Goal: Task Accomplishment & Management: Manage account settings

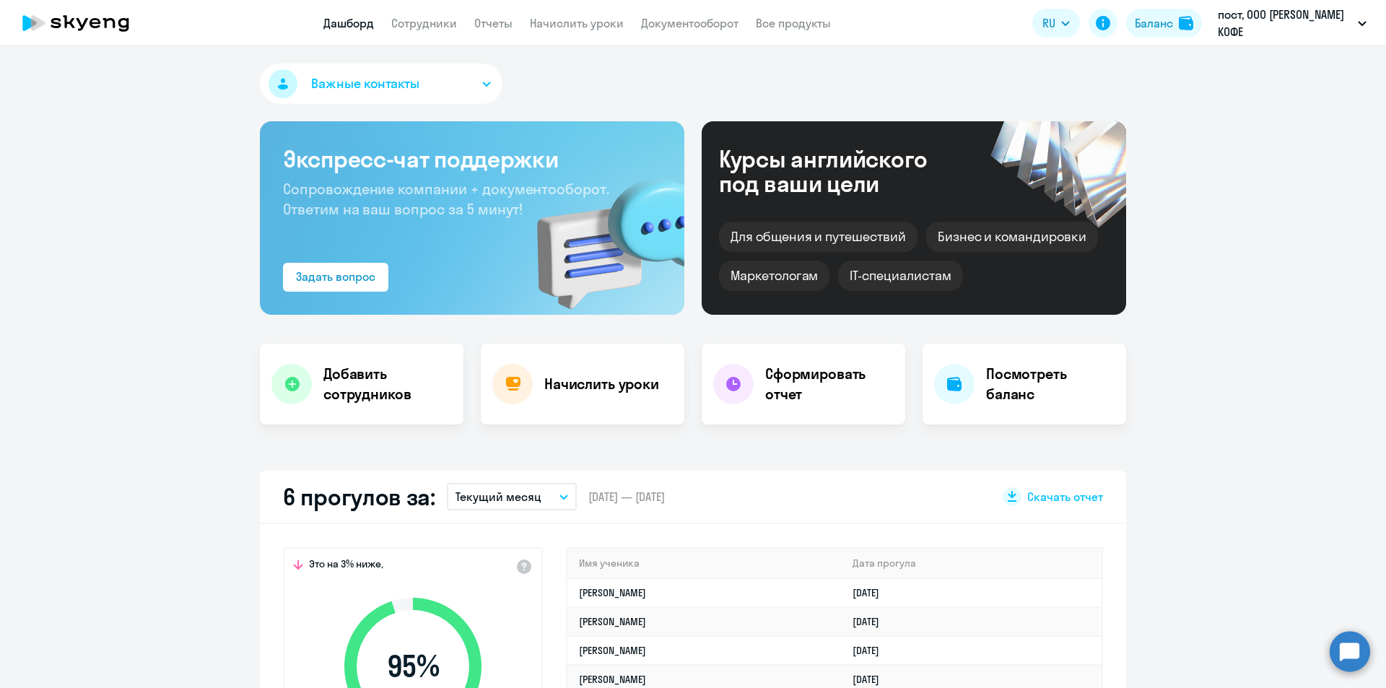
select select "30"
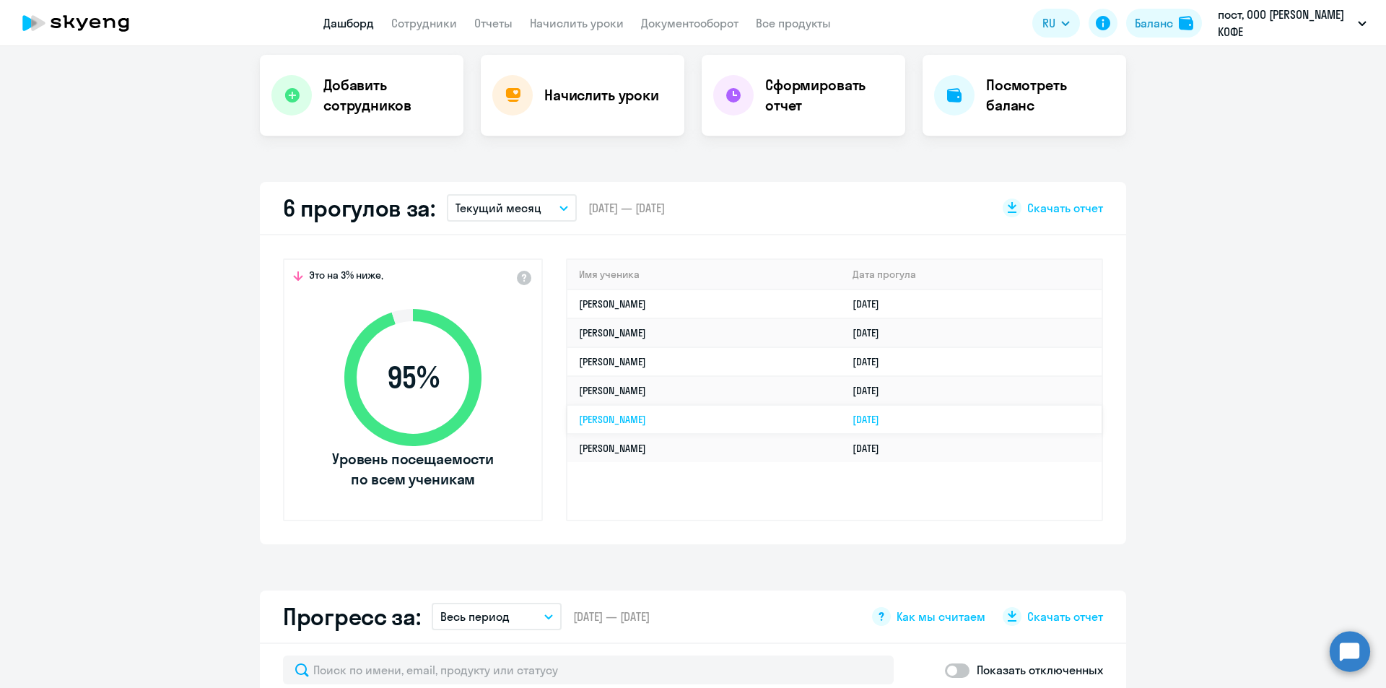
click at [639, 421] on link "[PERSON_NAME]" at bounding box center [612, 419] width 67 height 13
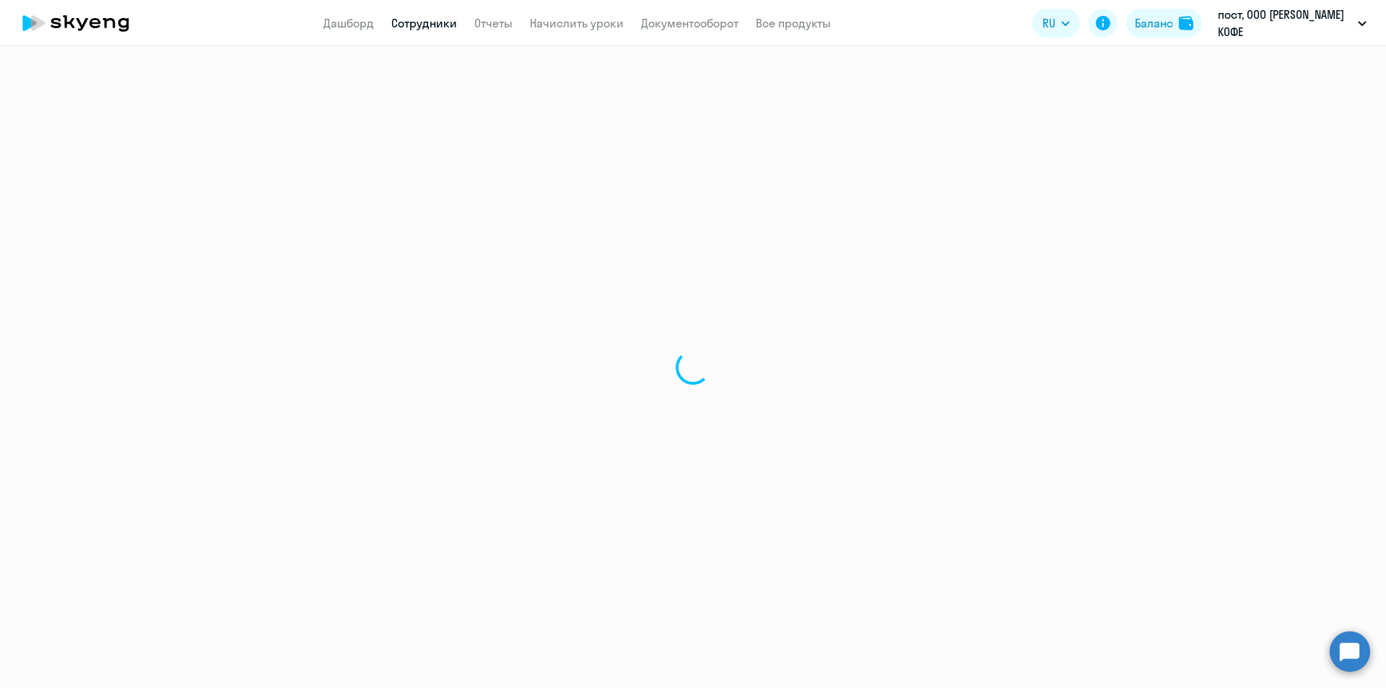
select select "english"
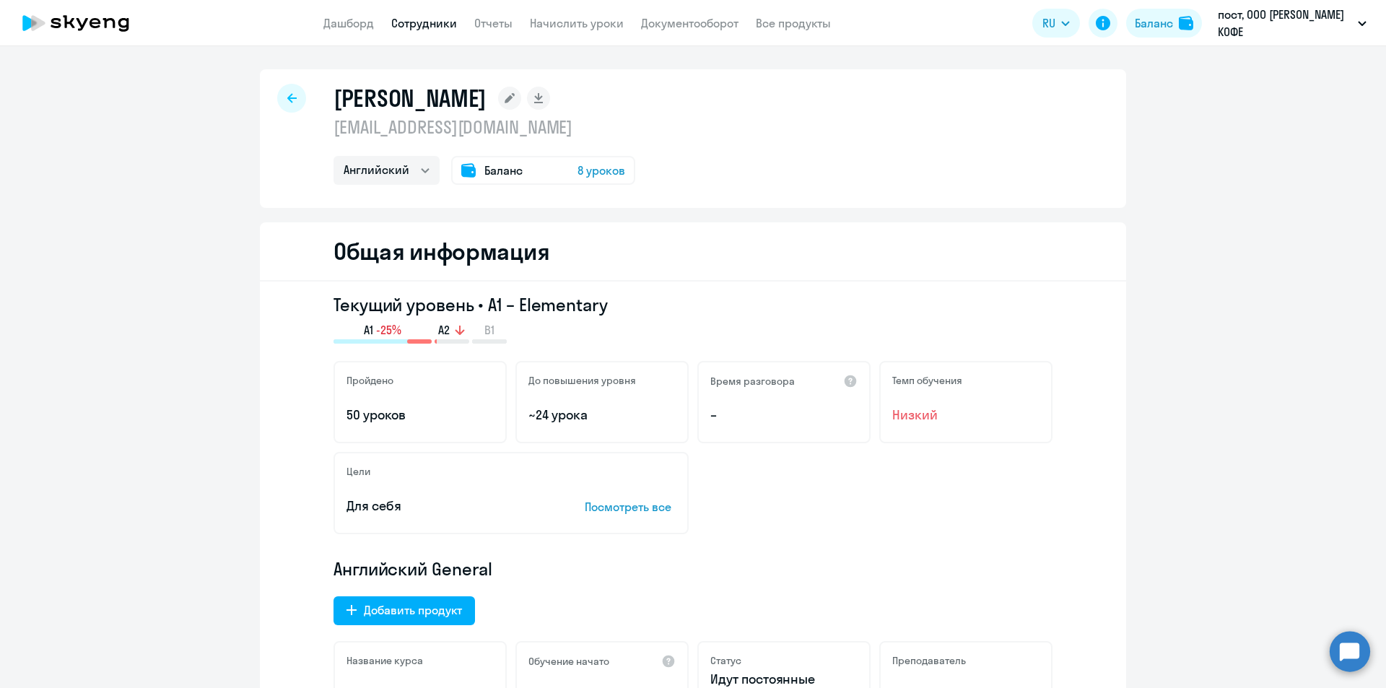
click at [434, 21] on link "Сотрудники" at bounding box center [424, 23] width 66 height 14
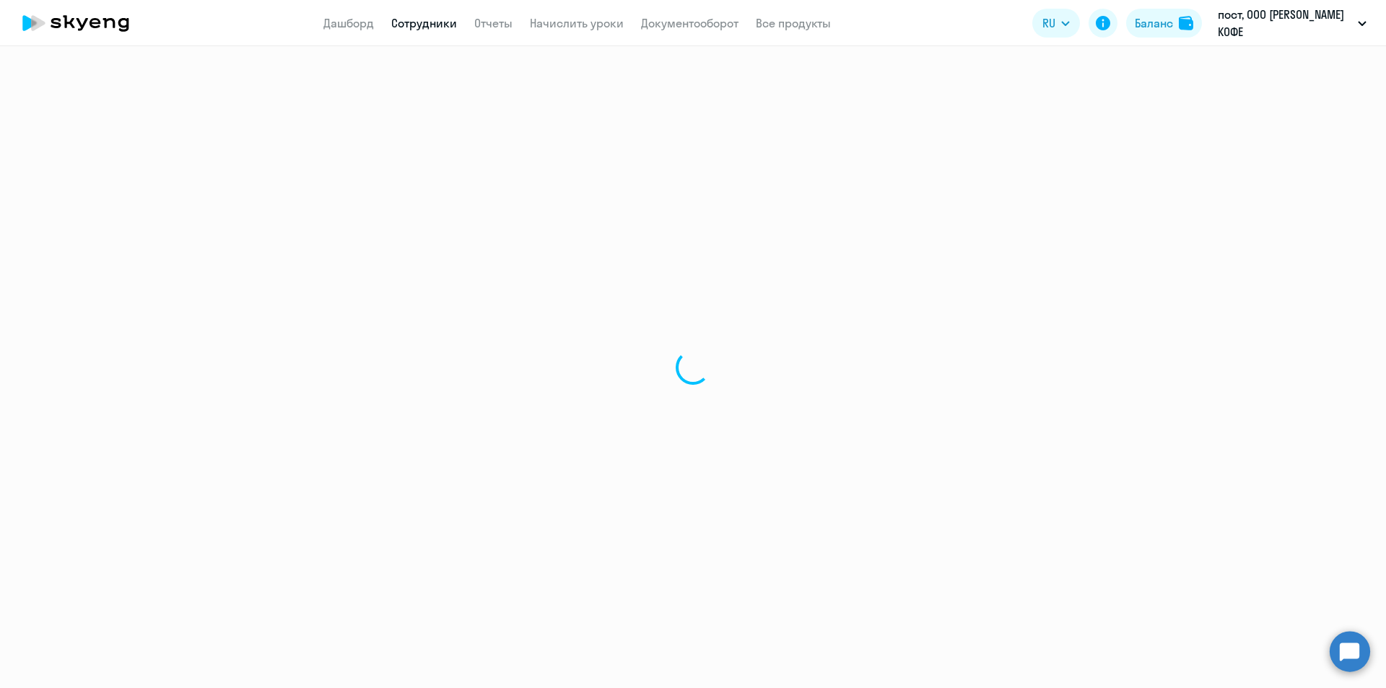
select select "30"
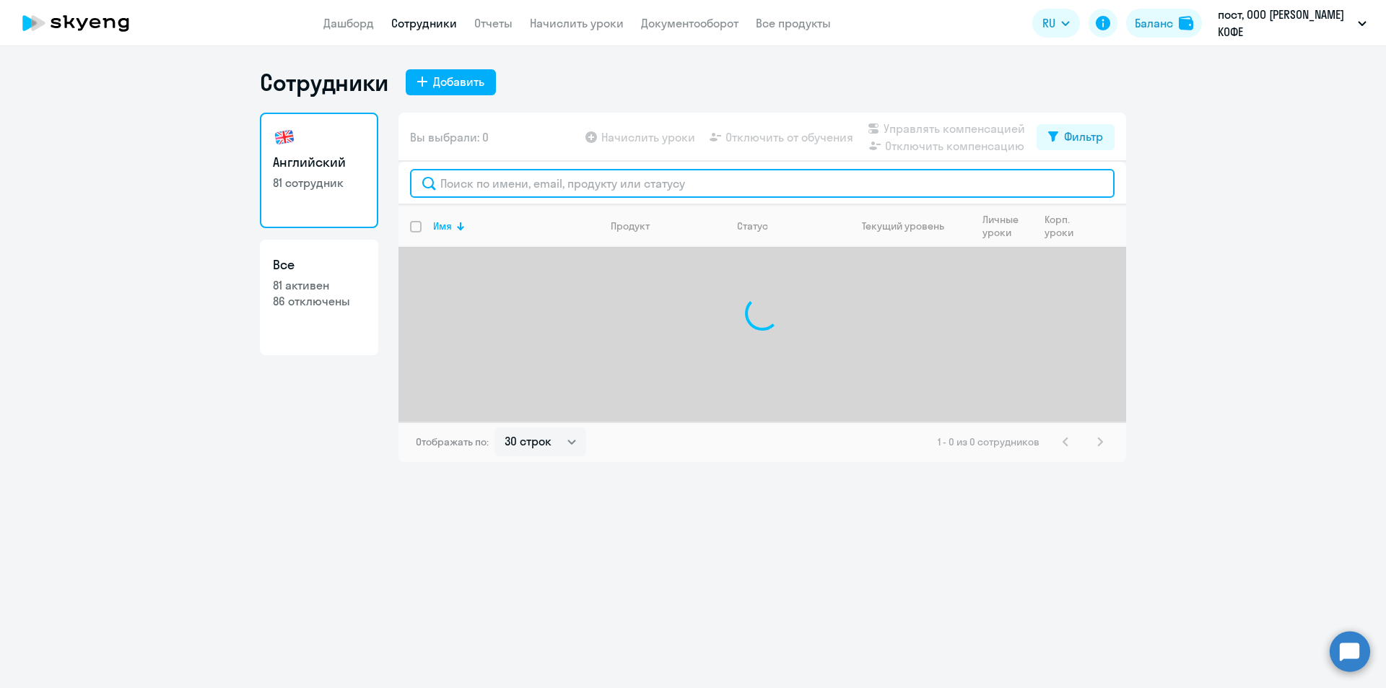
click at [775, 170] on input "text" at bounding box center [762, 183] width 704 height 29
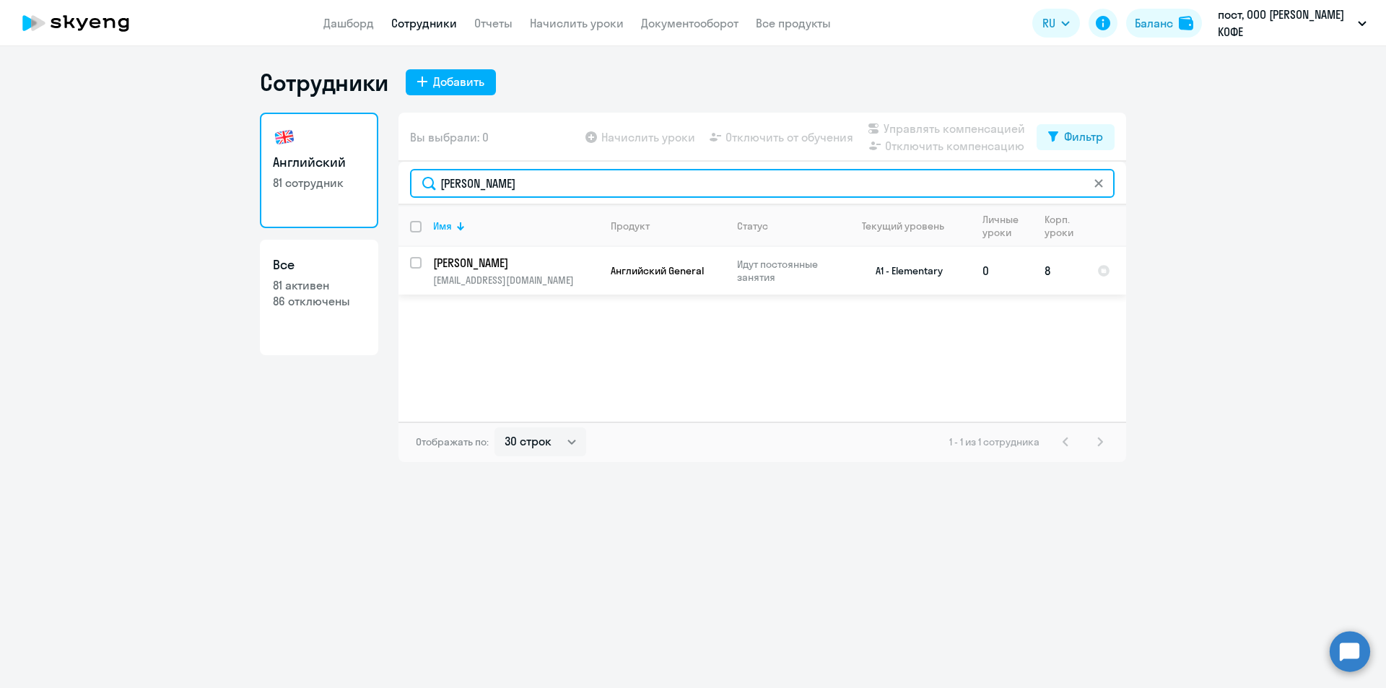
type input "[PERSON_NAME]"
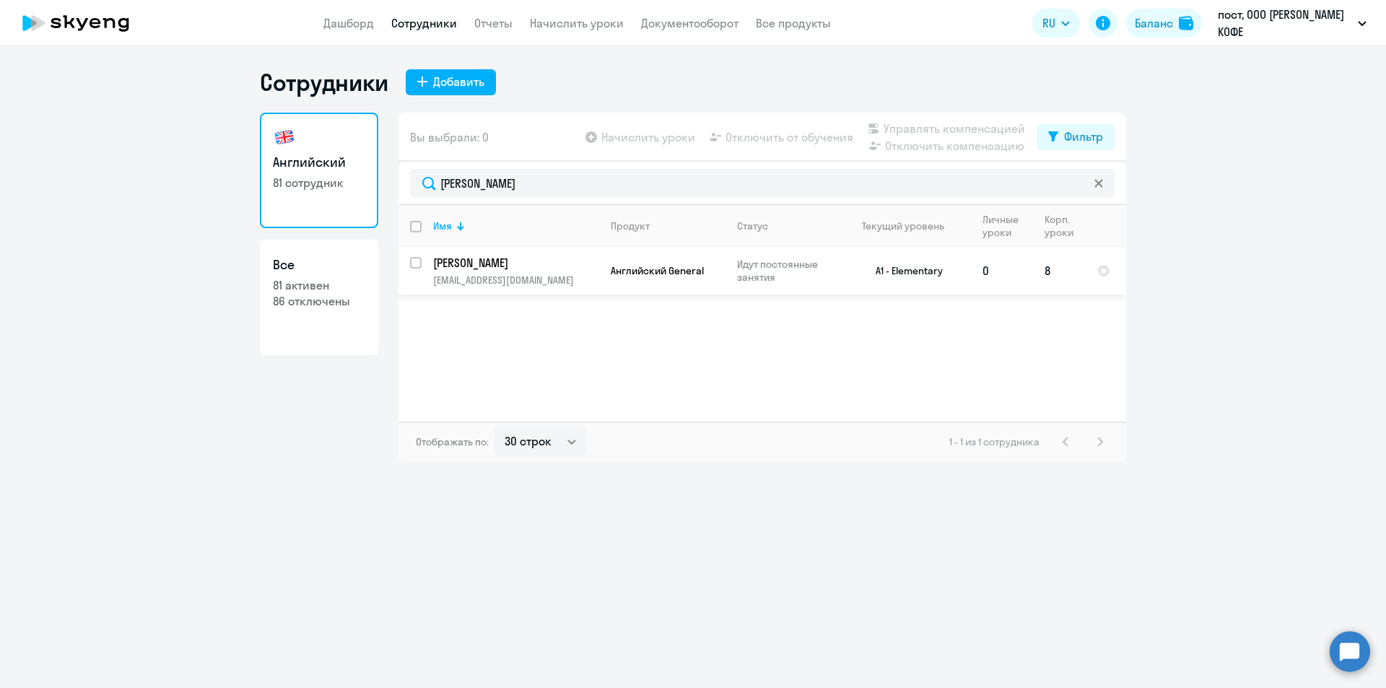
click at [403, 260] on div at bounding box center [416, 262] width 35 height 35
checkbox input "true"
click at [724, 145] on svg-icon at bounding box center [714, 136] width 17 height 17
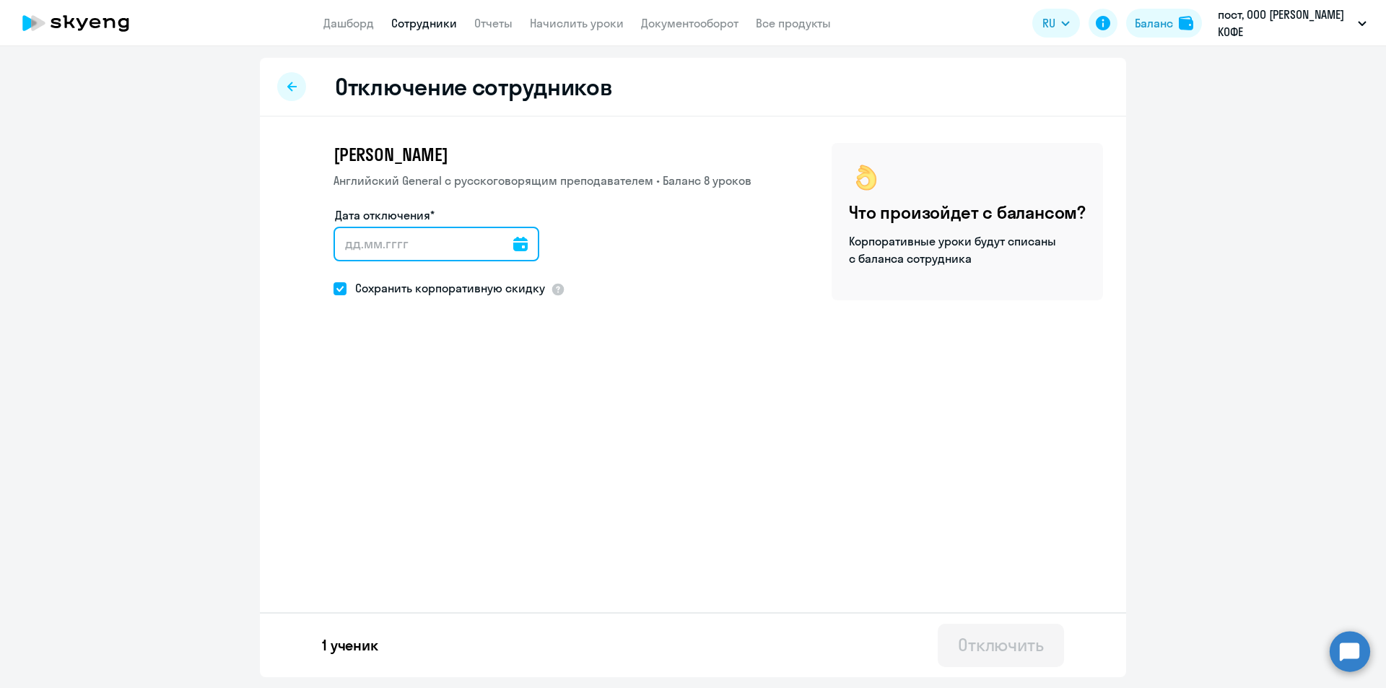
click at [499, 243] on input "Дата отключения*" at bounding box center [436, 244] width 206 height 35
click at [513, 243] on icon at bounding box center [520, 244] width 14 height 14
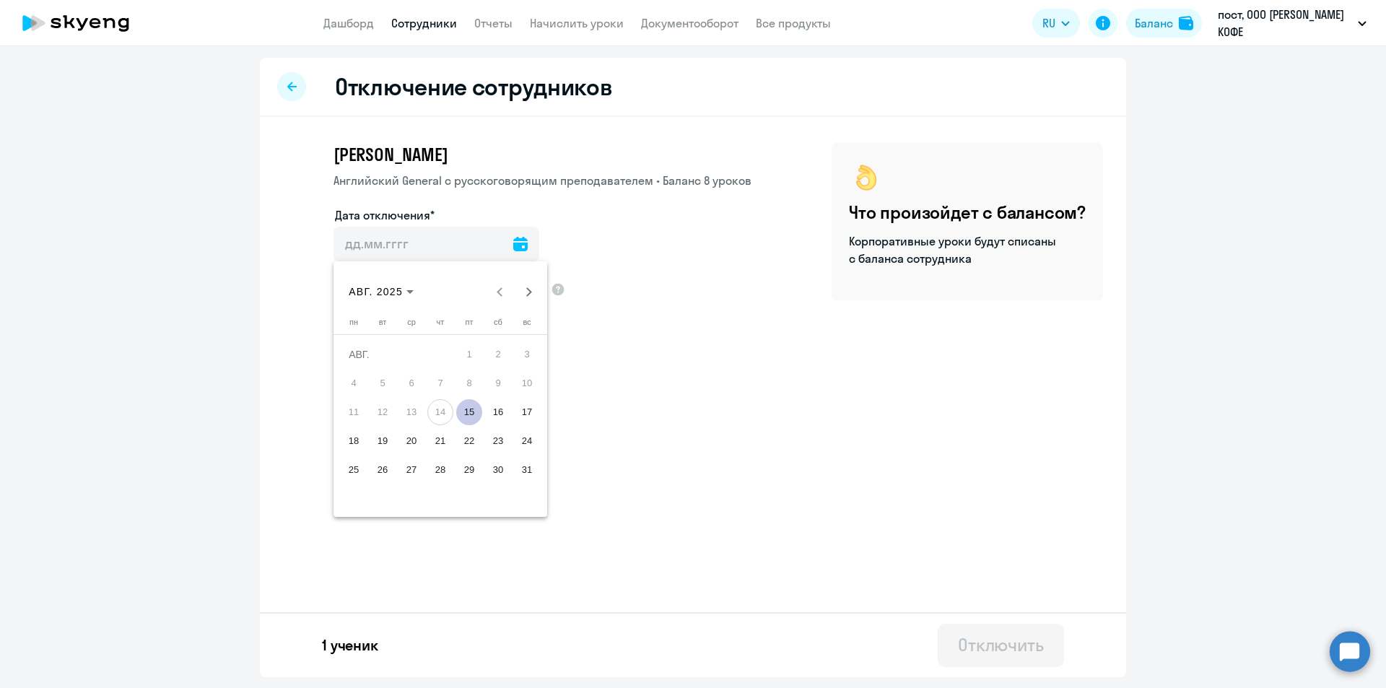
click at [466, 421] on span "15" at bounding box center [469, 412] width 26 height 26
type input "[DATE]"
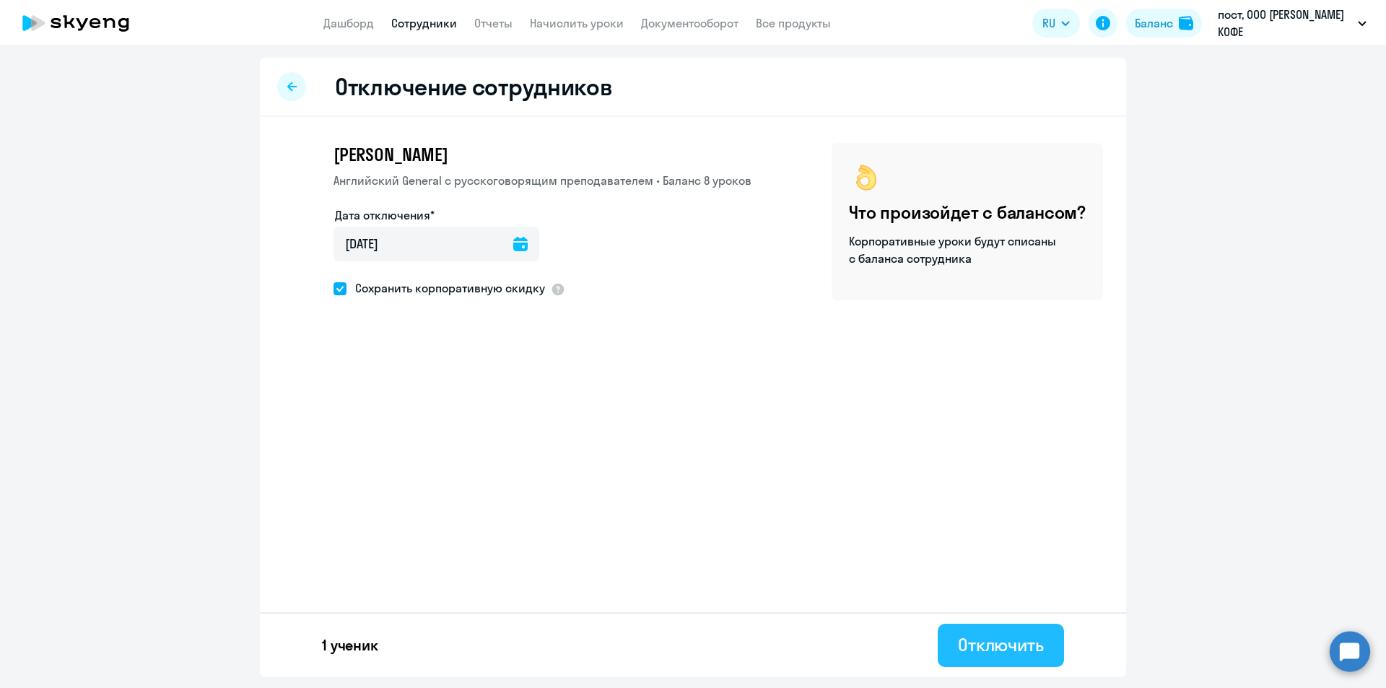
click at [1045, 652] on button "Отключить" at bounding box center [1000, 644] width 126 height 43
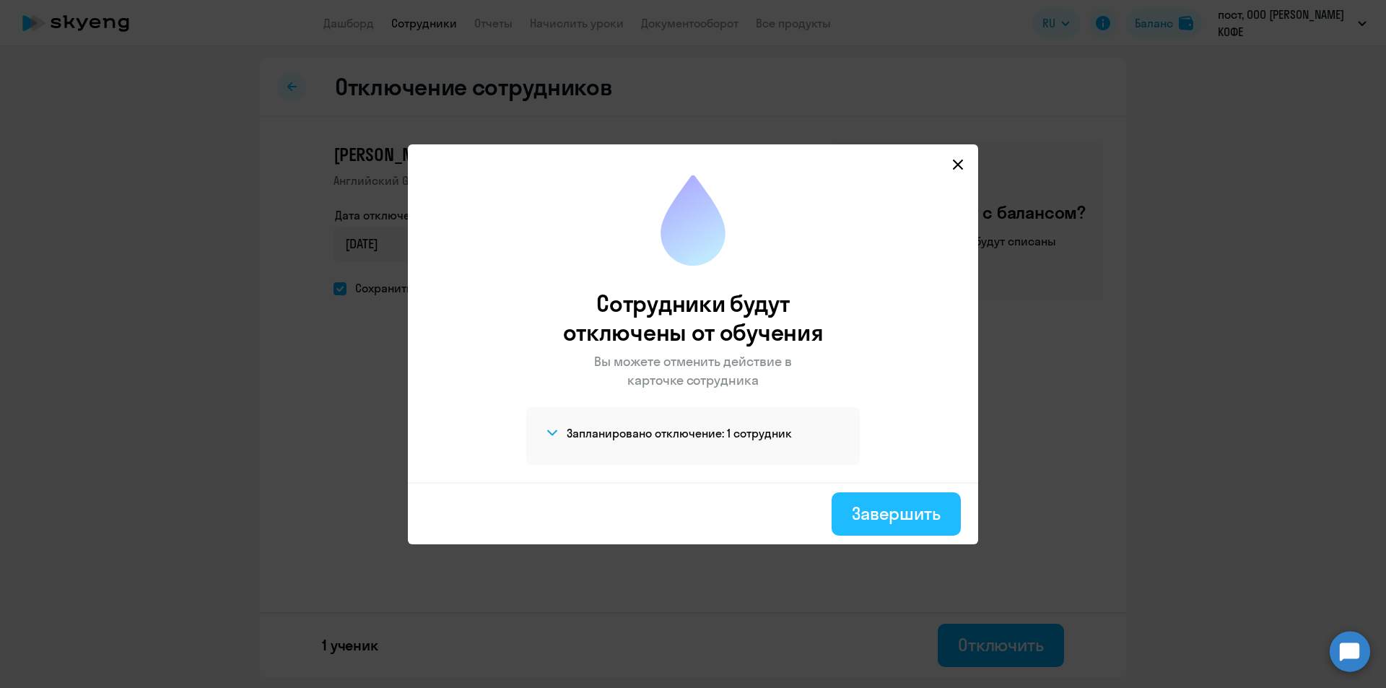
click at [877, 524] on div "Завершить" at bounding box center [896, 513] width 89 height 23
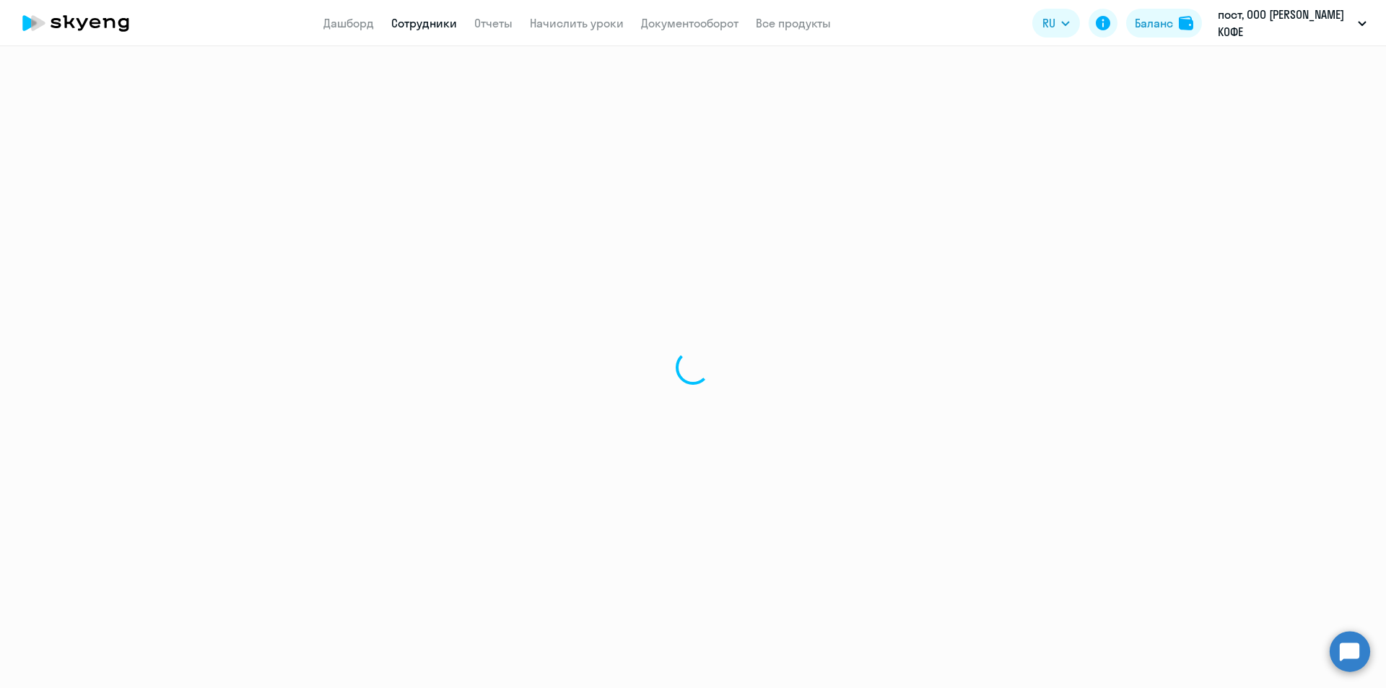
select select "30"
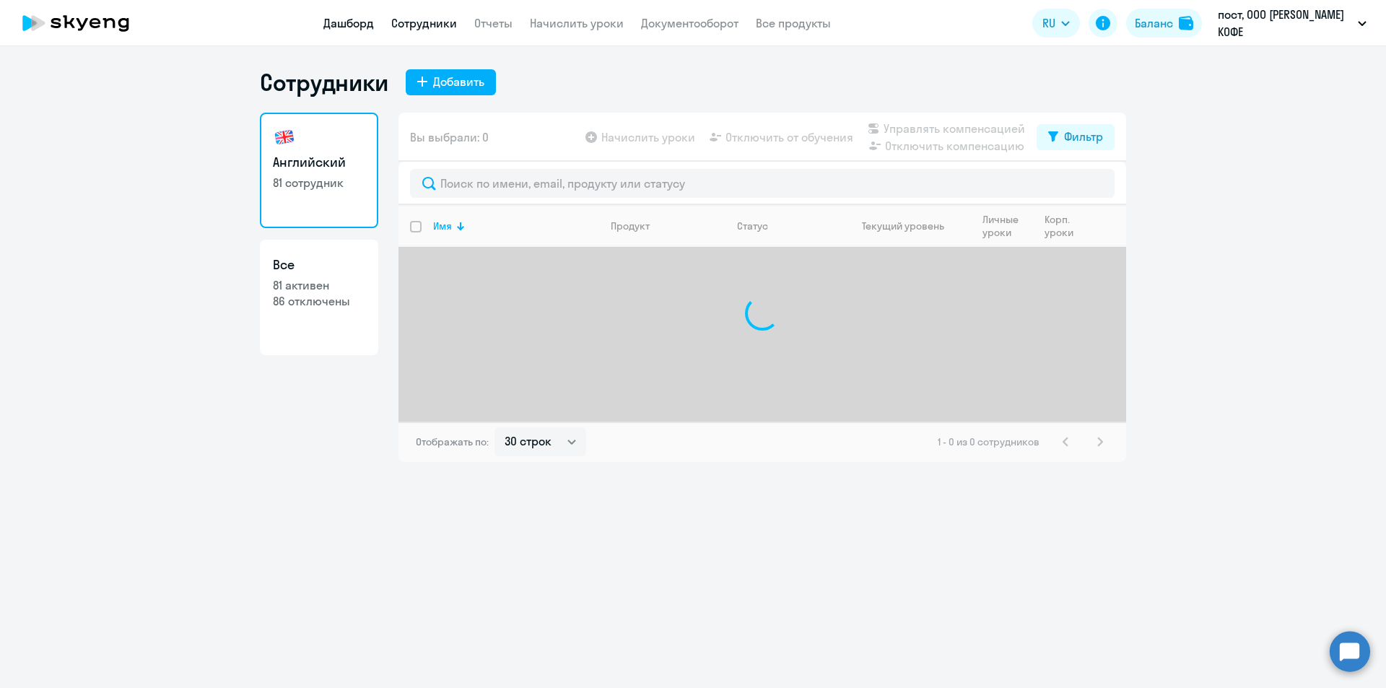
click at [368, 26] on link "Дашборд" at bounding box center [348, 23] width 51 height 14
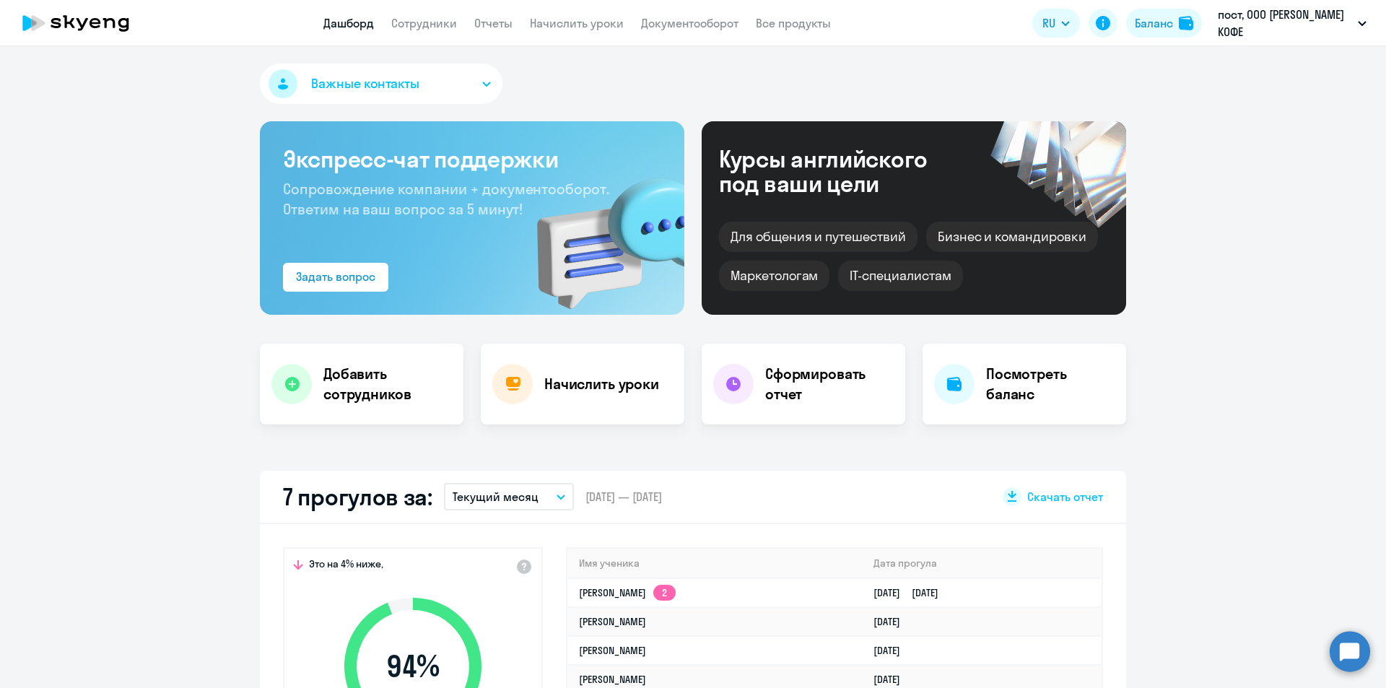
select select "30"
